Goal: Task Accomplishment & Management: Complete application form

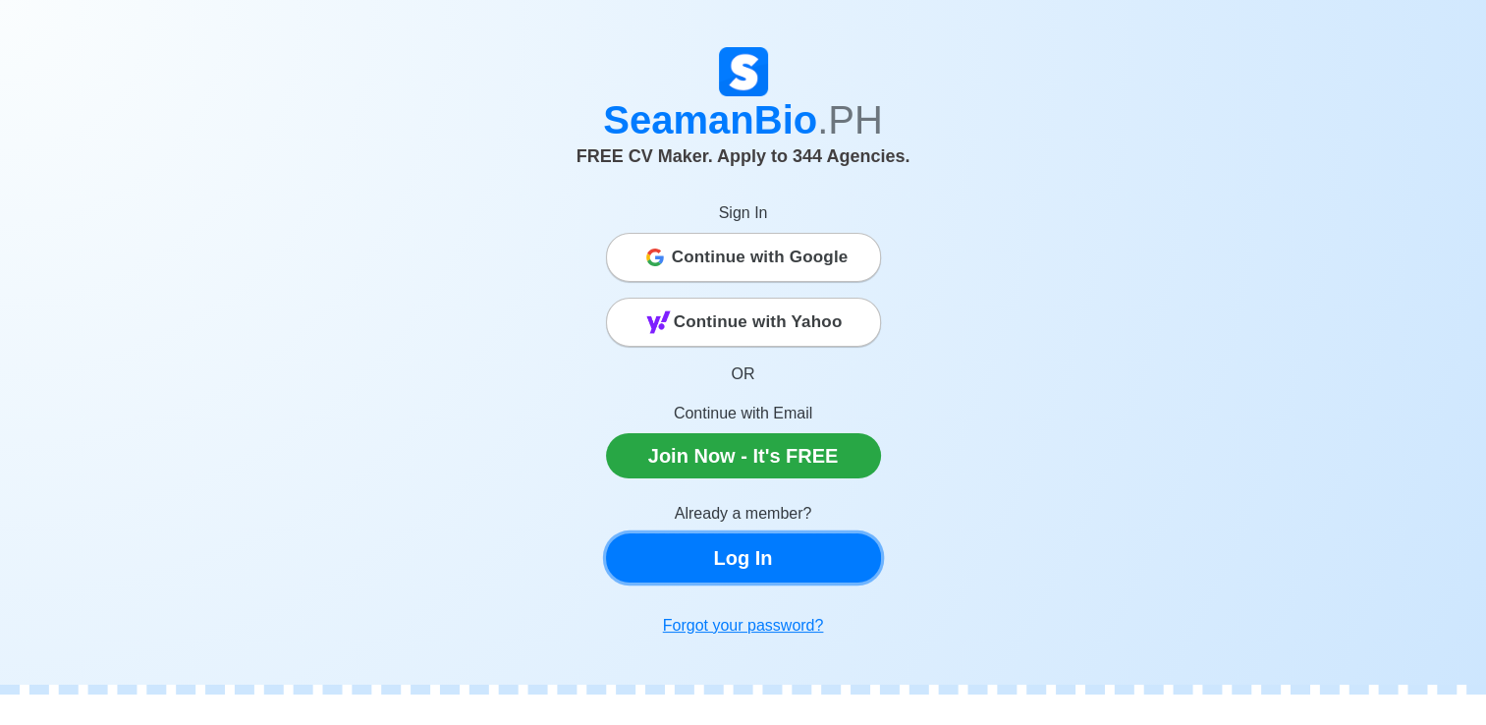
click at [735, 574] on link "Log In" at bounding box center [743, 557] width 275 height 49
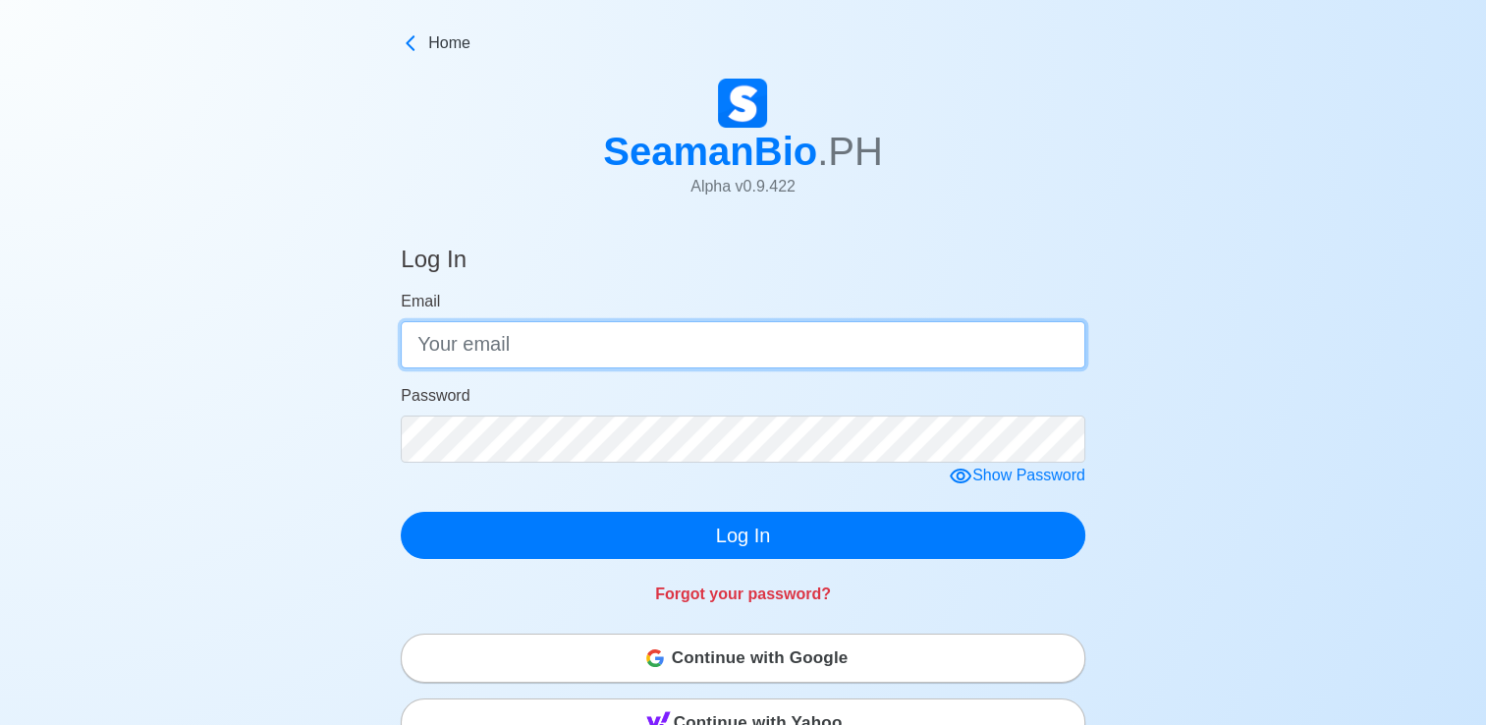
click at [531, 340] on input "Email" at bounding box center [743, 344] width 685 height 47
type input "[EMAIL_ADDRESS][DOMAIN_NAME]"
click button "Log In" at bounding box center [743, 535] width 685 height 47
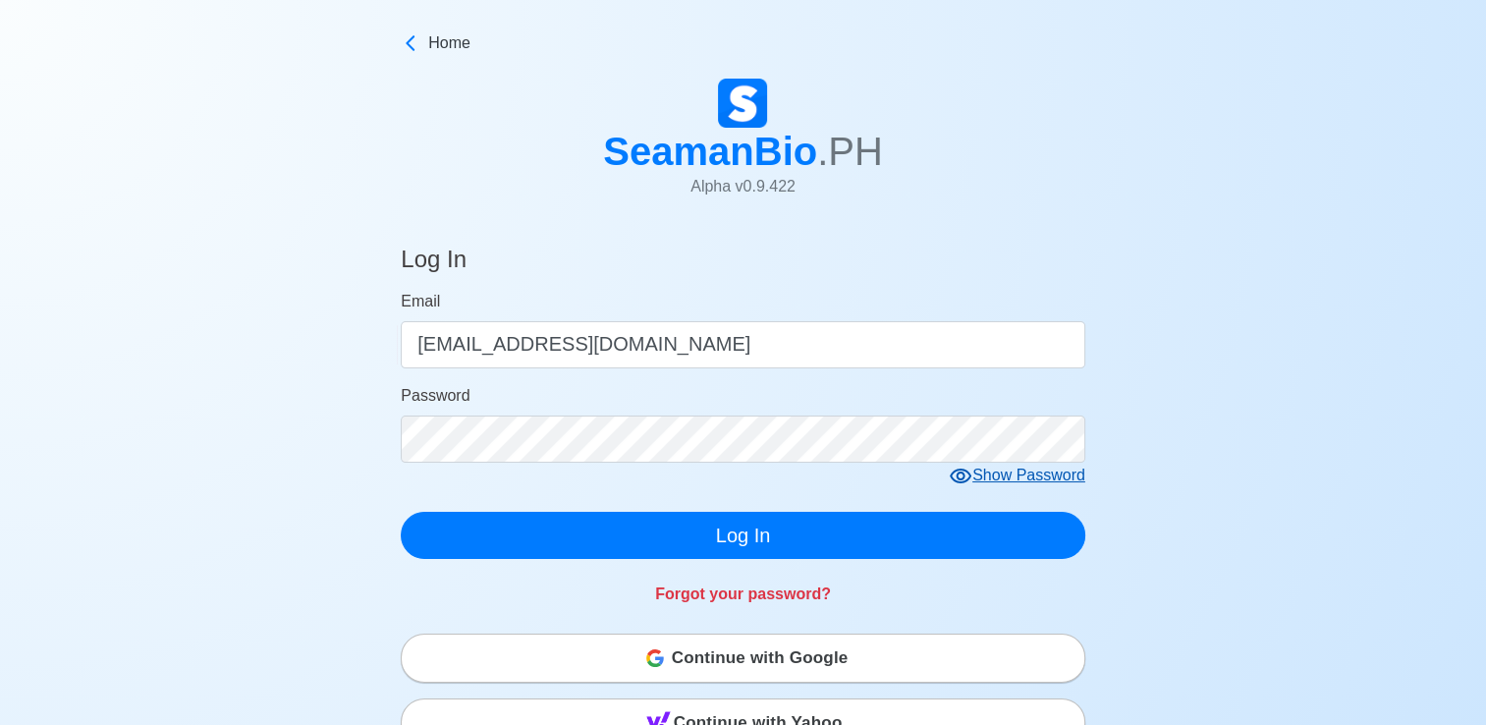
click at [994, 511] on form "Email [EMAIL_ADDRESS][DOMAIN_NAME] Password Show Password Log In" at bounding box center [743, 424] width 685 height 269
drag, startPoint x: 994, startPoint y: 497, endPoint x: 994, endPoint y: 484, distance: 12.8
click at [994, 484] on form "Email [EMAIL_ADDRESS][DOMAIN_NAME] Password Show Password Log In" at bounding box center [743, 424] width 685 height 269
click at [994, 484] on div "Show Password" at bounding box center [1017, 476] width 137 height 25
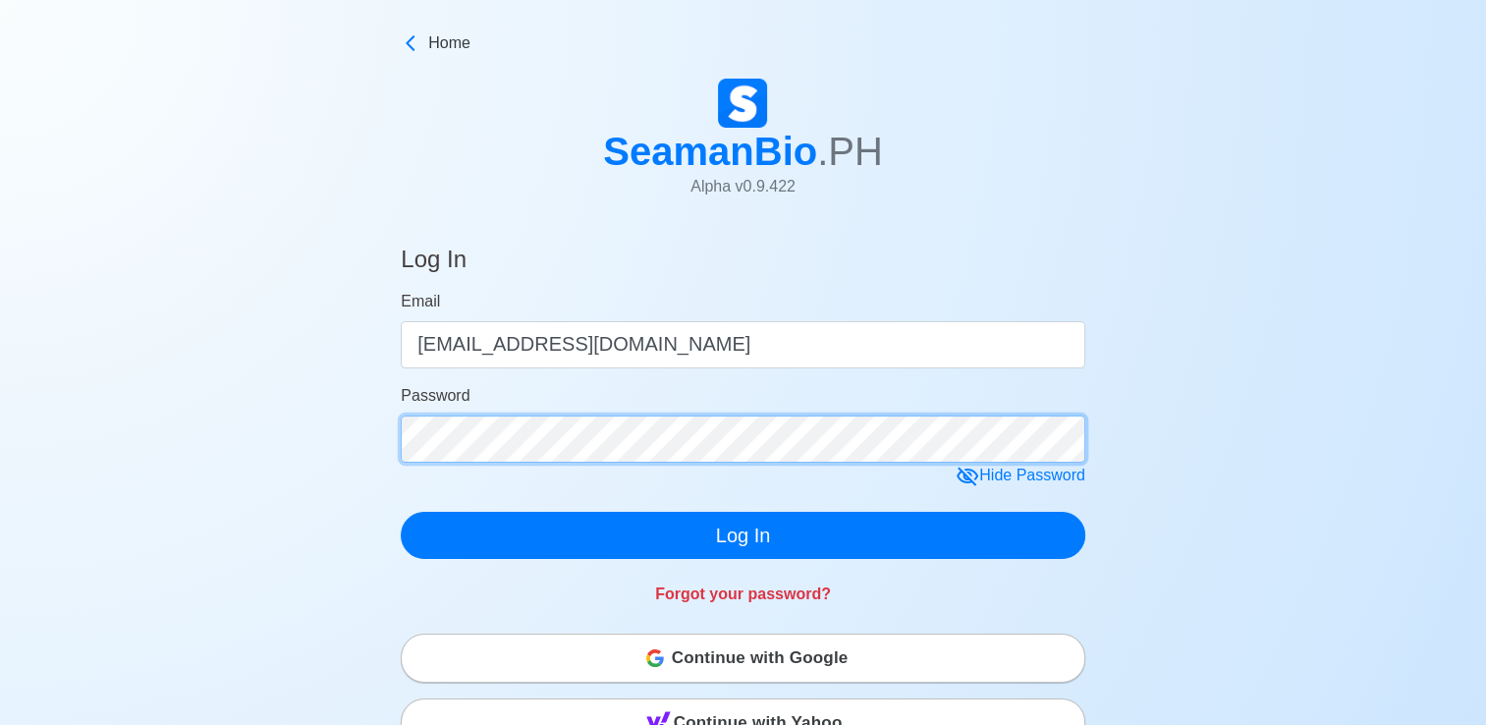
click at [306, 317] on div "Log In Email [EMAIL_ADDRESS][DOMAIN_NAME] Password Hide Password Log In Forgot …" at bounding box center [743, 698] width 1486 height 952
click button "Log In" at bounding box center [743, 535] width 685 height 47
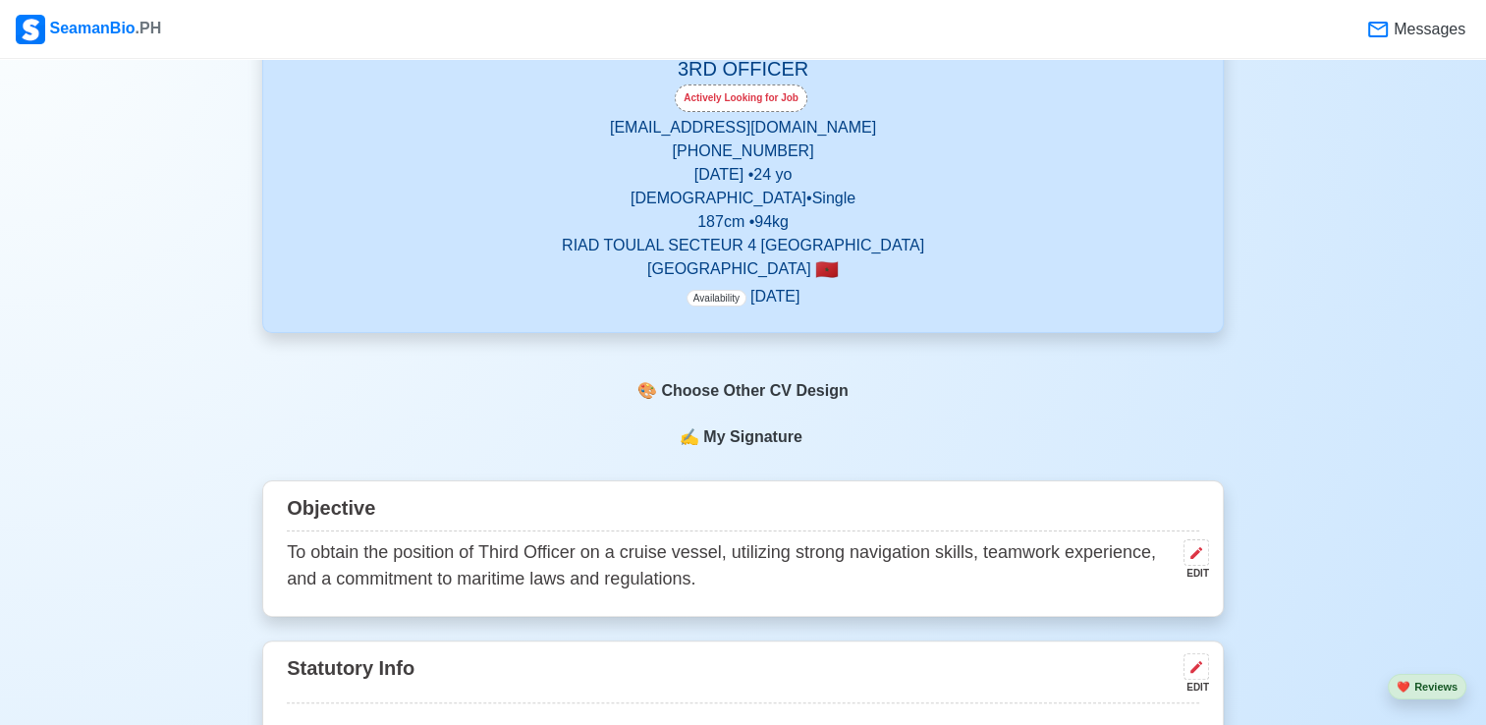
scroll to position [334, 0]
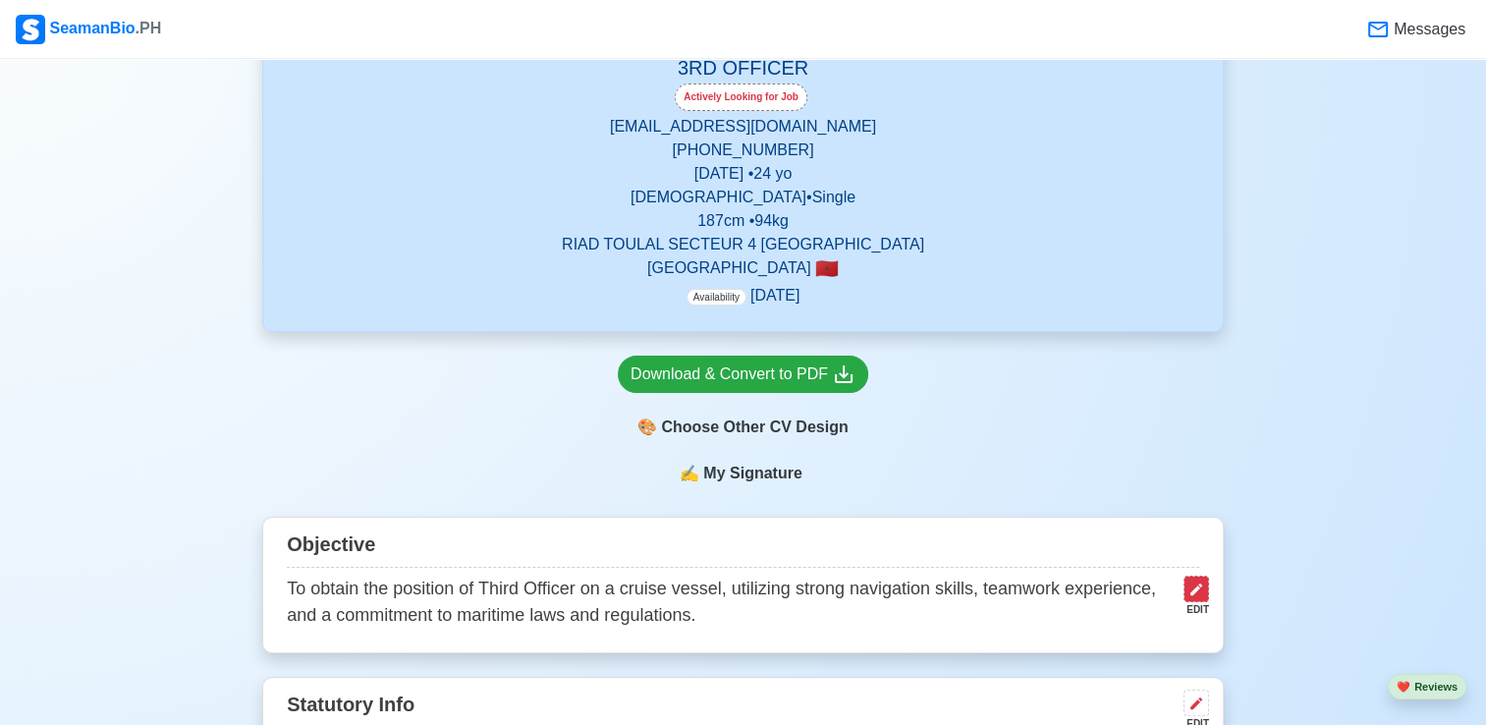
click at [1188, 600] on button at bounding box center [1197, 589] width 26 height 27
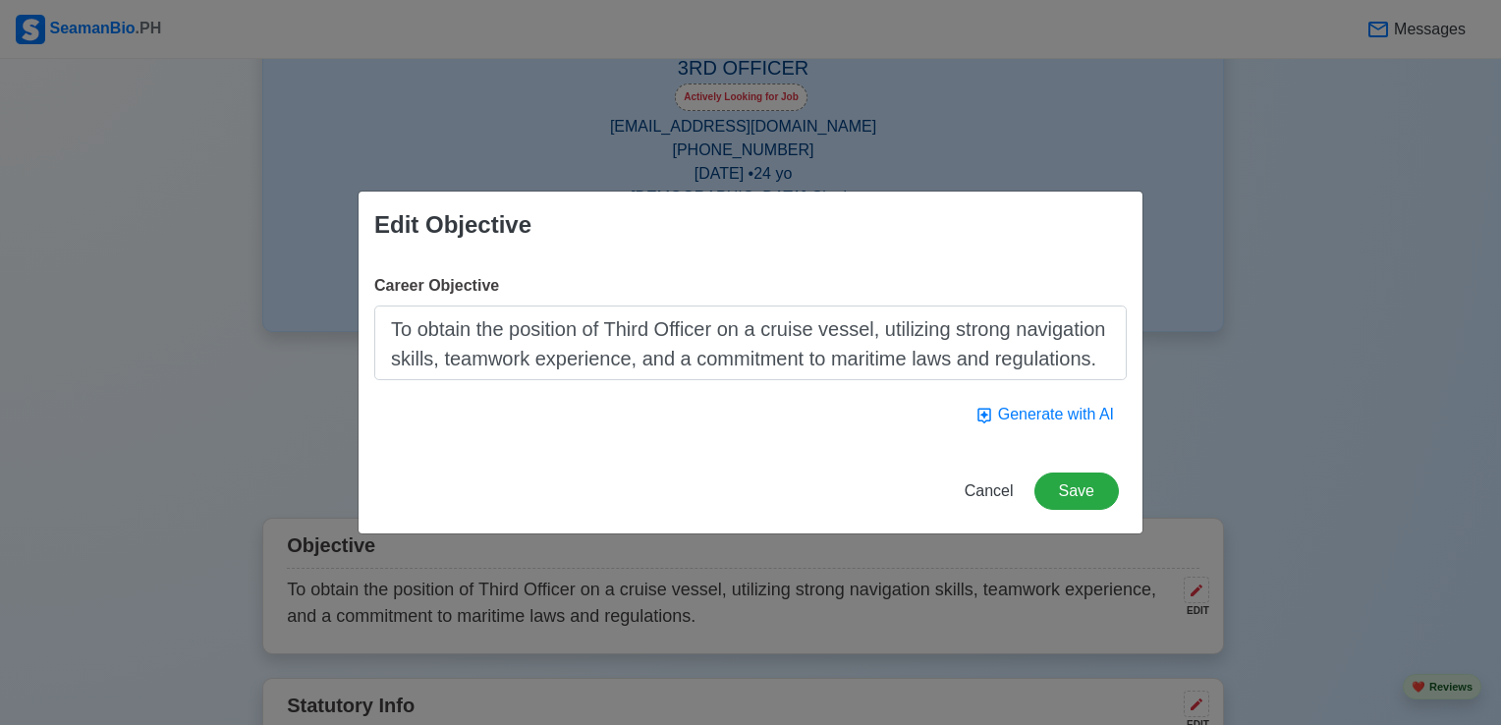
drag, startPoint x: 822, startPoint y: 328, endPoint x: 769, endPoint y: 340, distance: 54.3
click at [769, 340] on textarea "To obtain the position of Third Officer on a cruise vessel, utilizing strong na…" at bounding box center [750, 343] width 753 height 75
click at [1026, 403] on button "Generate with AI" at bounding box center [1045, 414] width 164 height 37
type textarea "To obtain a challenging and rewarding Third Officer position on a commercial ve…"
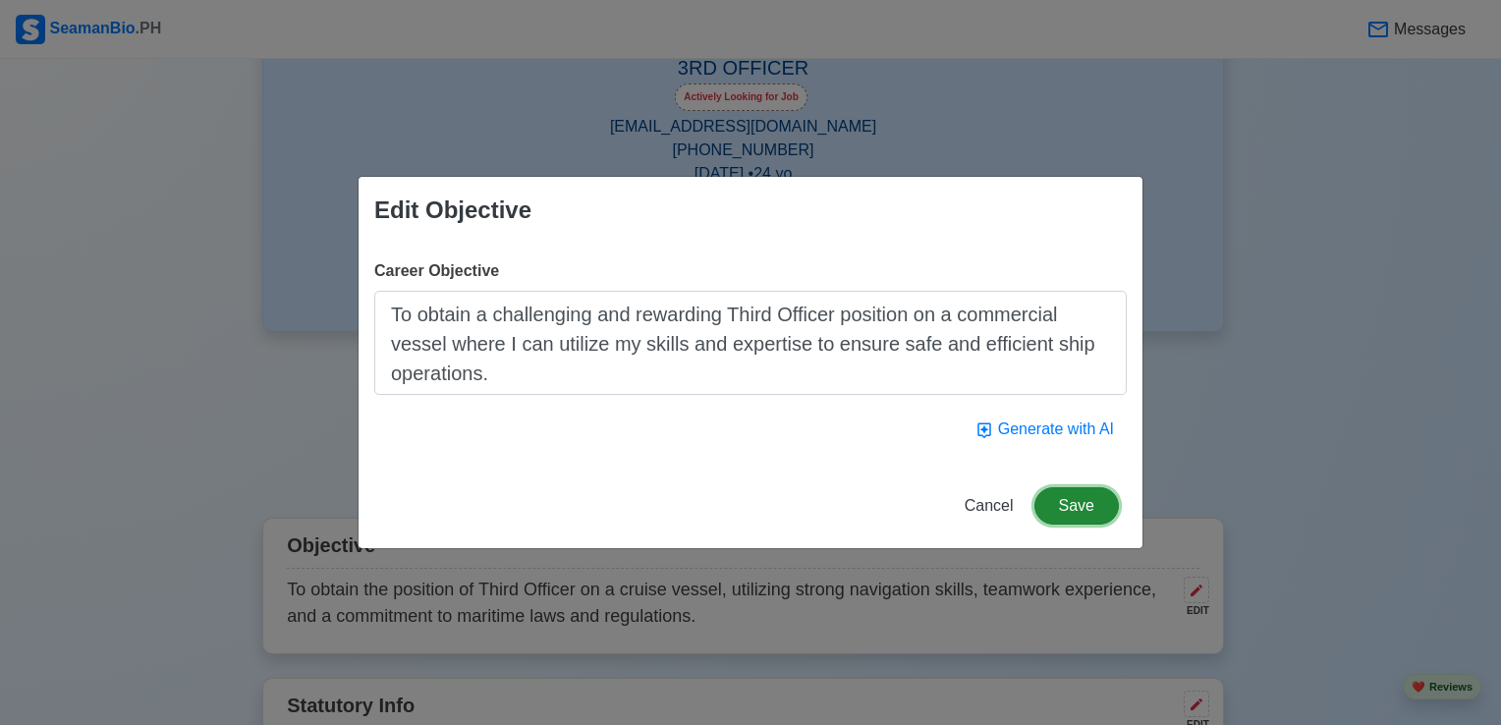
click at [1075, 487] on button "Save" at bounding box center [1077, 505] width 84 height 37
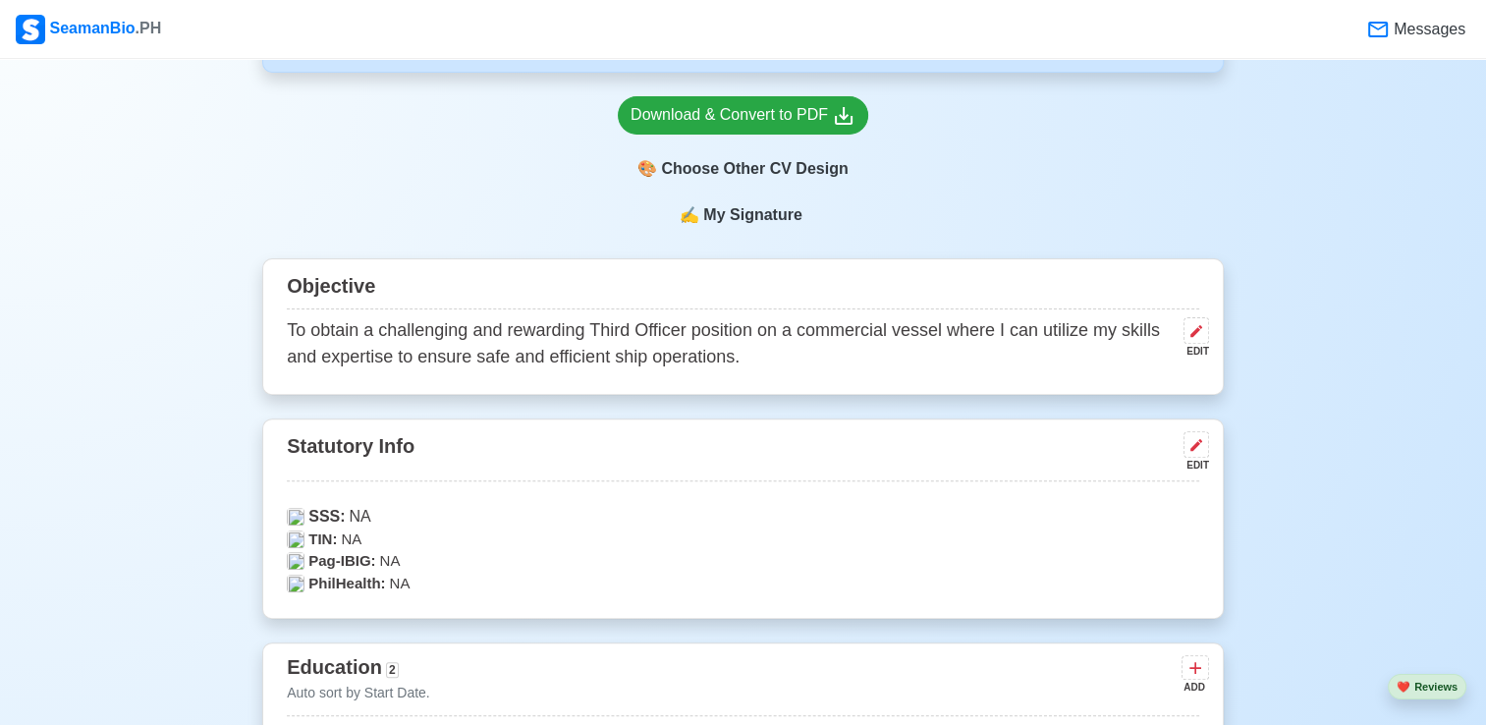
scroll to position [0, 0]
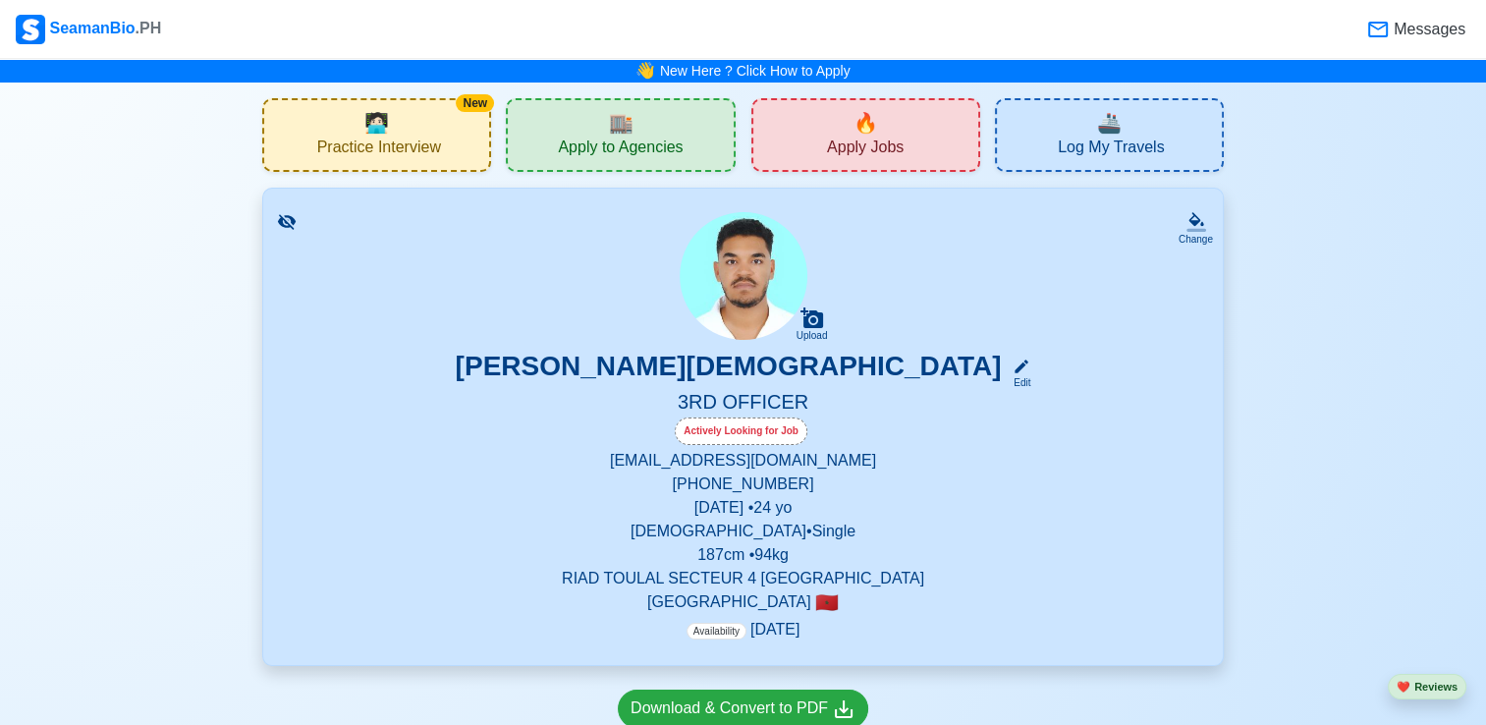
click at [806, 138] on div "🔥 Apply Jobs" at bounding box center [866, 135] width 229 height 74
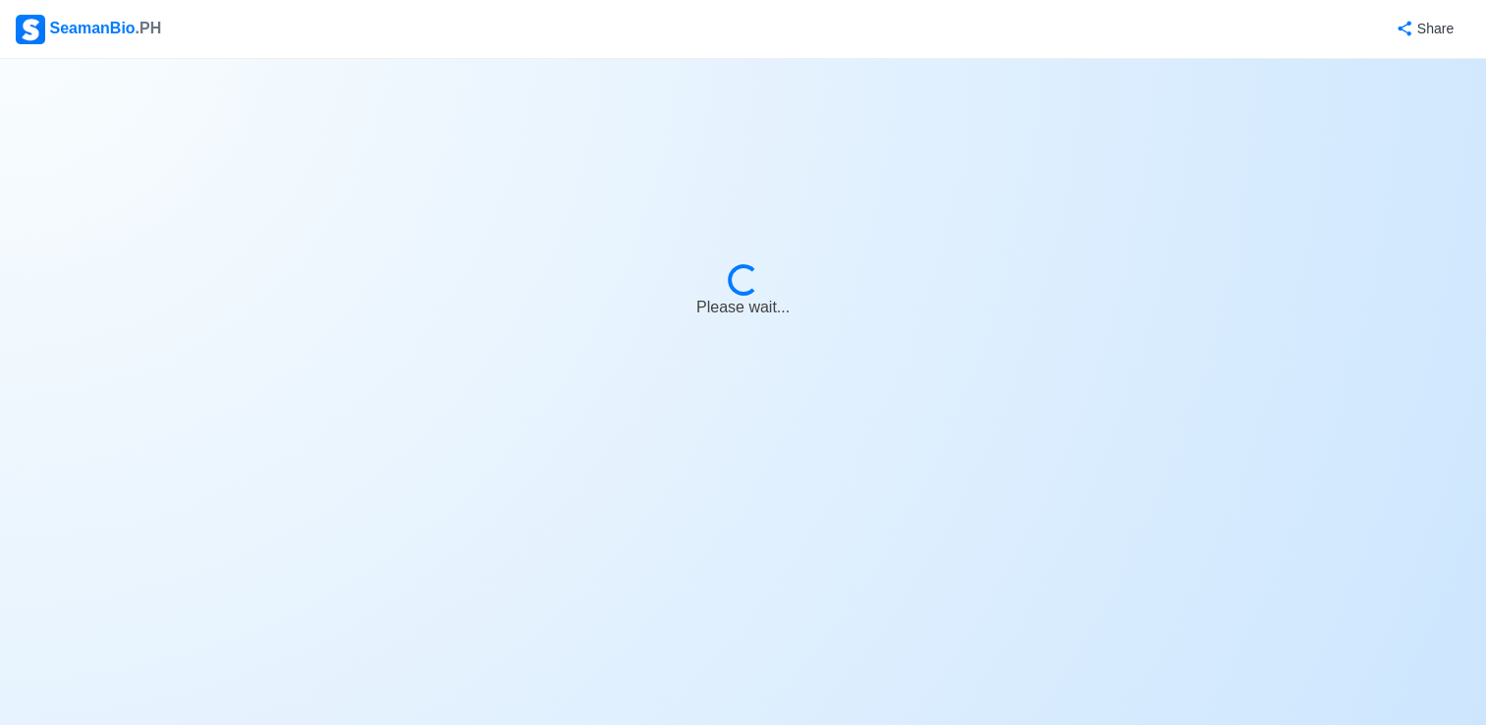
select select "3rd Officer"
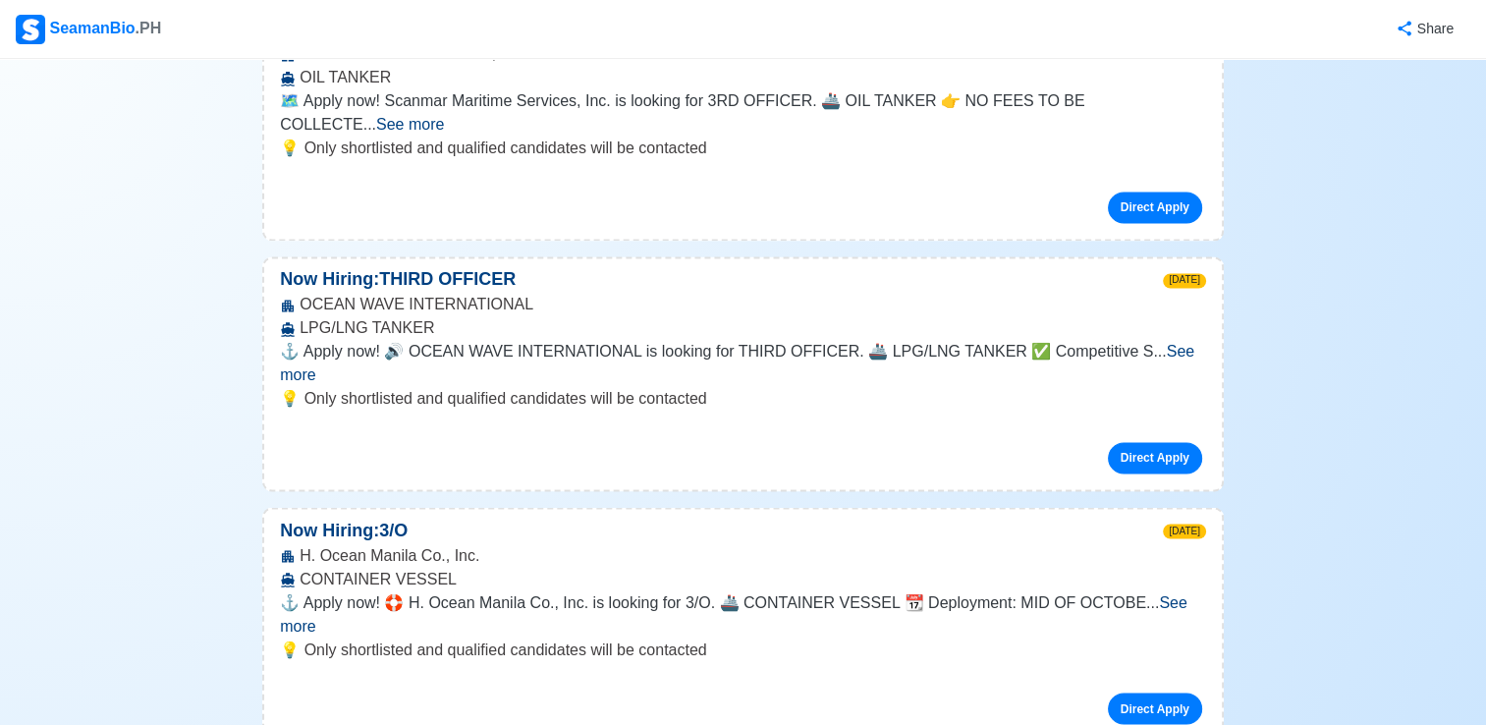
scroll to position [3245, 0]
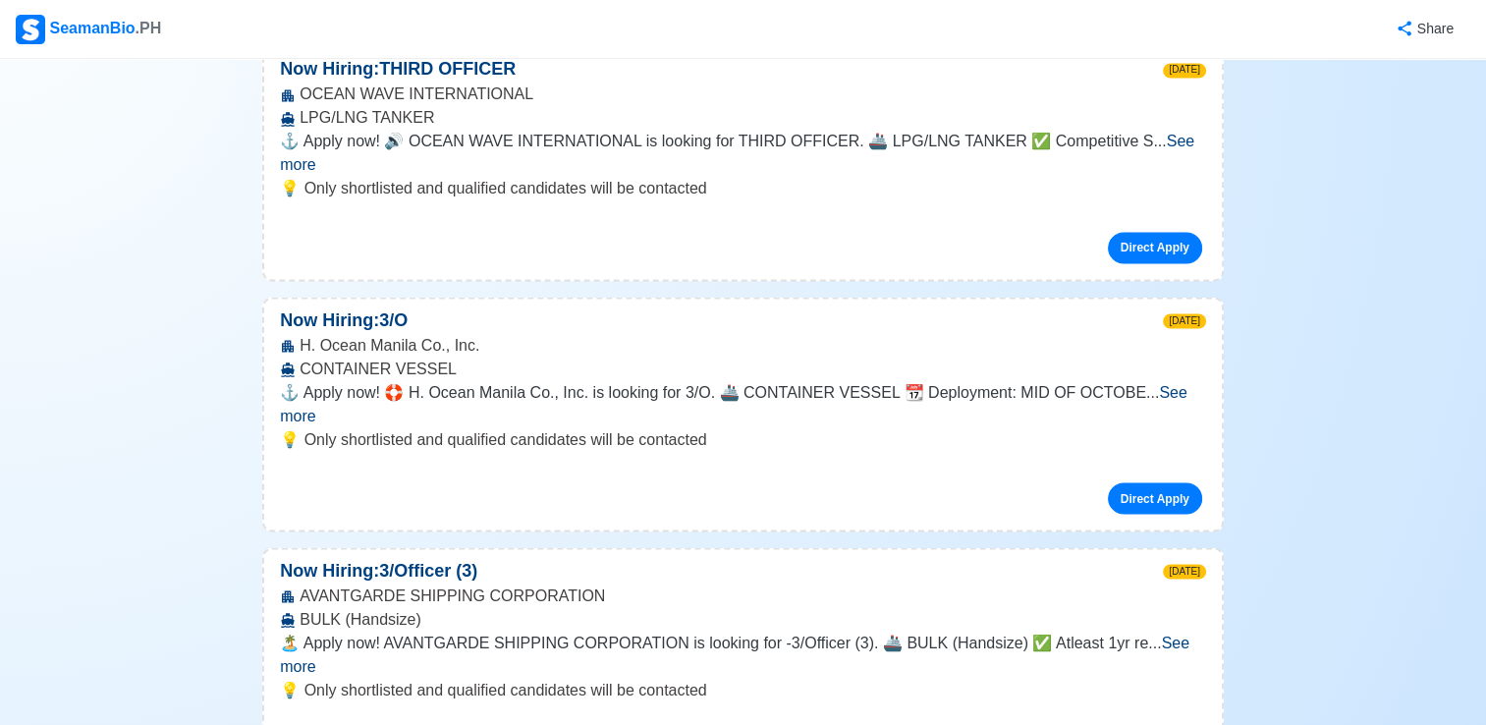
scroll to position [3454, 0]
click at [1159, 636] on span "See more" at bounding box center [735, 656] width 910 height 40
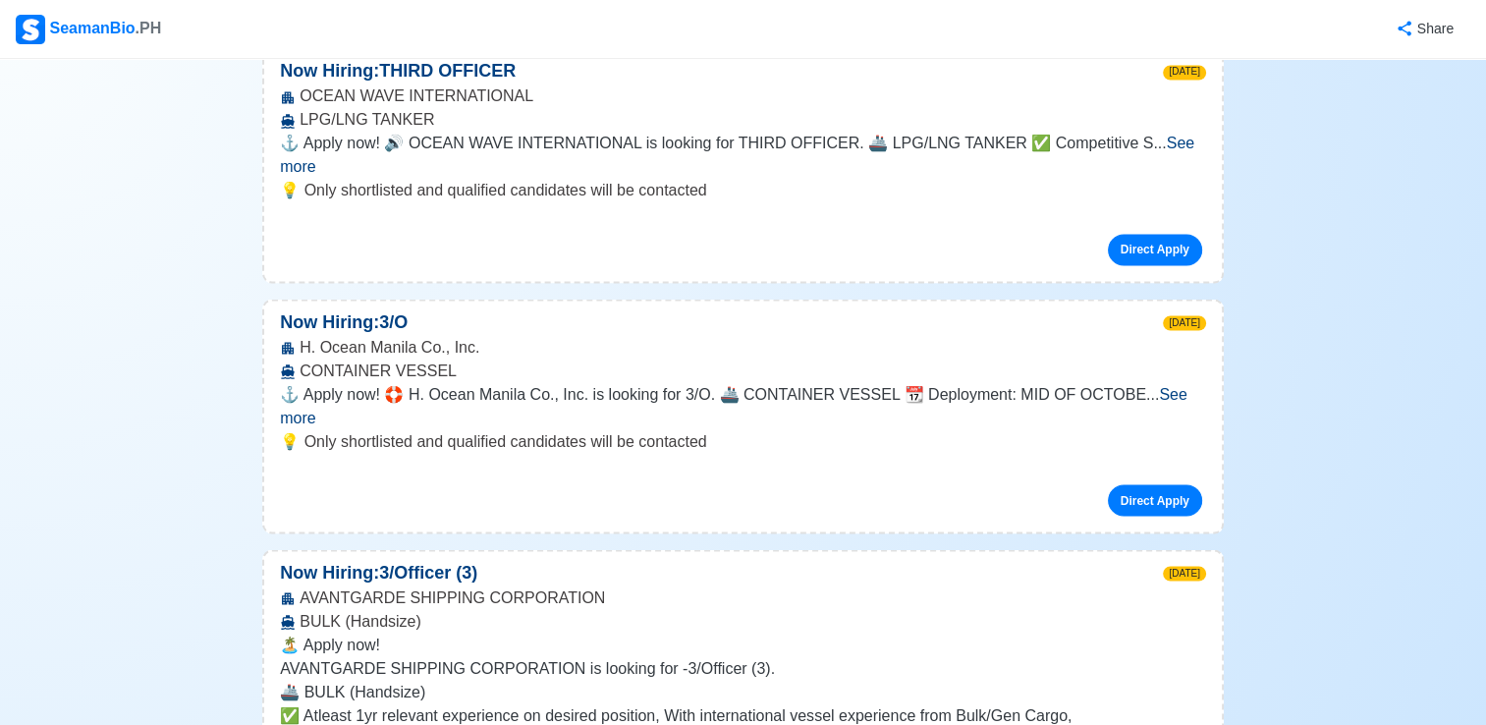
scroll to position [3686, 0]
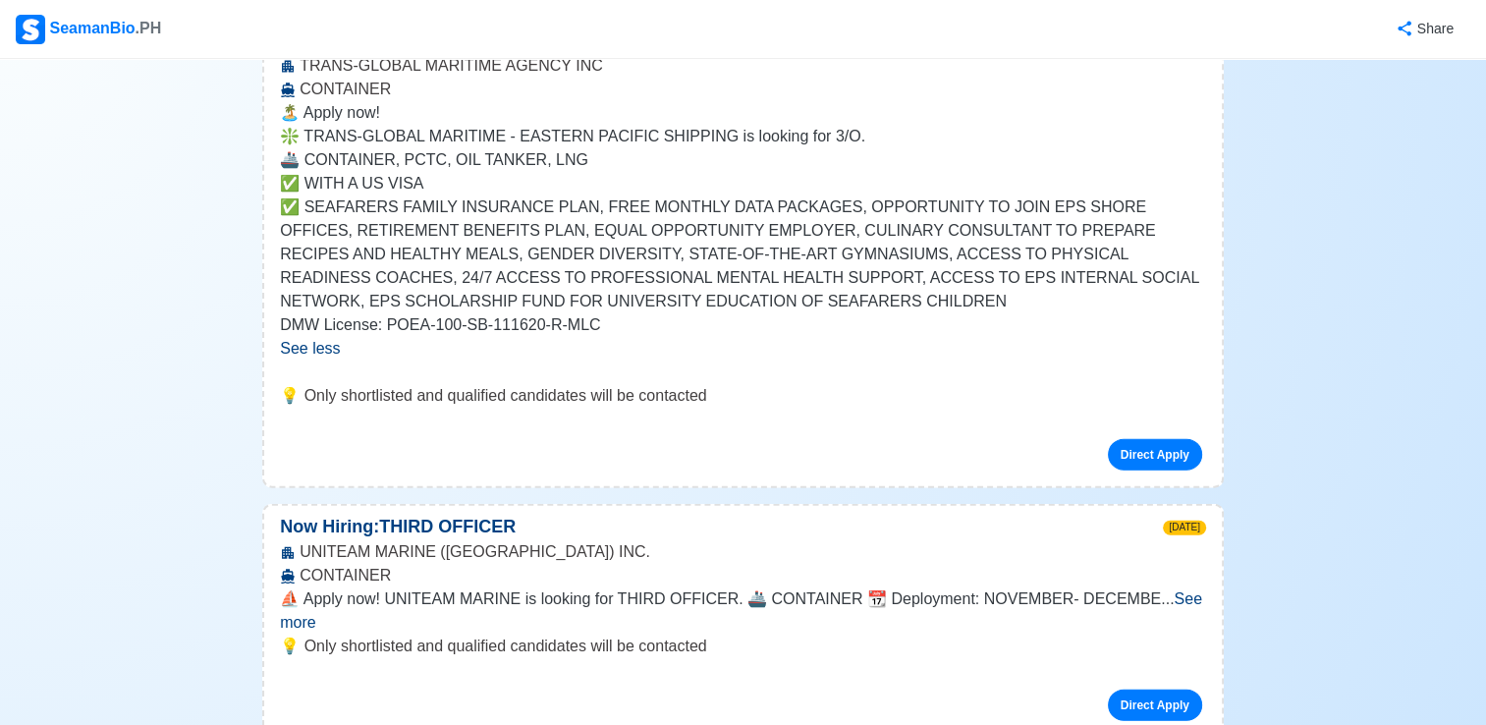
scroll to position [4441, 0]
